Goal: Task Accomplishment & Management: Use online tool/utility

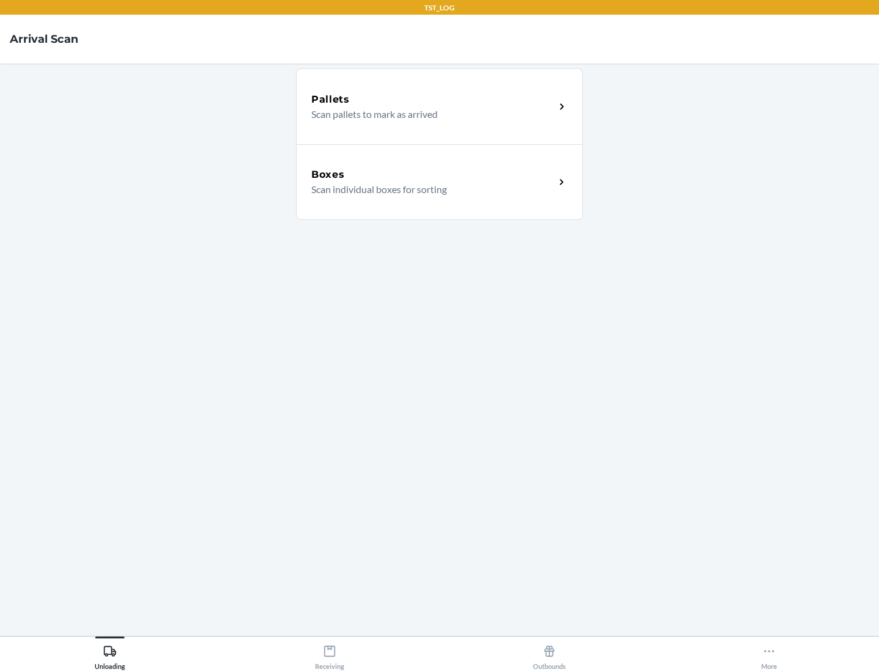
click at [433, 175] on div "Boxes" at bounding box center [433, 174] width 244 height 15
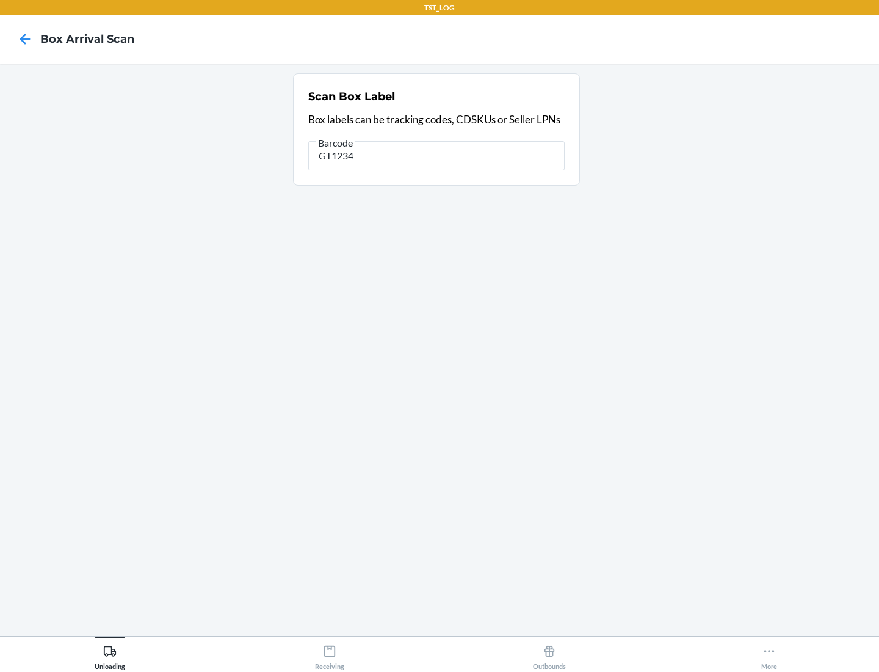
type input "GT1234"
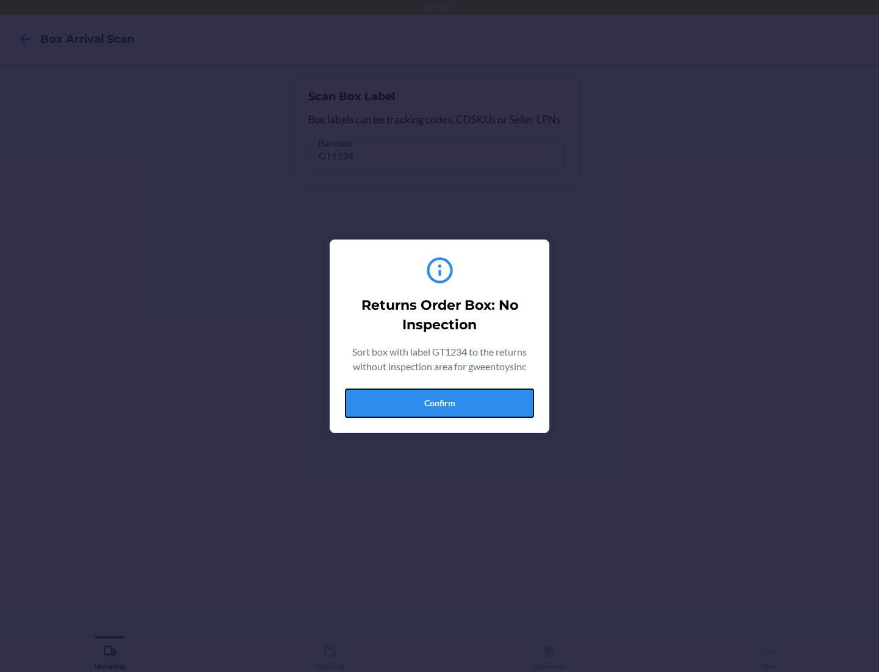
click at [440, 402] on button "Confirm" at bounding box center [439, 402] width 189 height 29
